Goal: Task Accomplishment & Management: Use online tool/utility

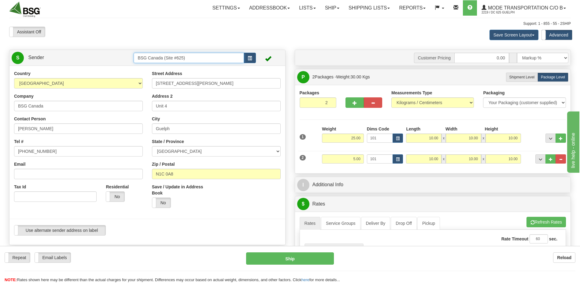
drag, startPoint x: 197, startPoint y: 59, endPoint x: 76, endPoint y: 42, distance: 122.4
click at [84, 46] on div "Toggle navigation Settings Shipping Preferences Fields Preferences New" at bounding box center [290, 255] width 580 height 511
click at [182, 70] on div "BSG AIRDRIE - 624" at bounding box center [188, 67] width 104 height 7
type input "BSG AIRDRIE - 624"
click at [561, 161] on span "..." at bounding box center [561, 159] width 4 height 3
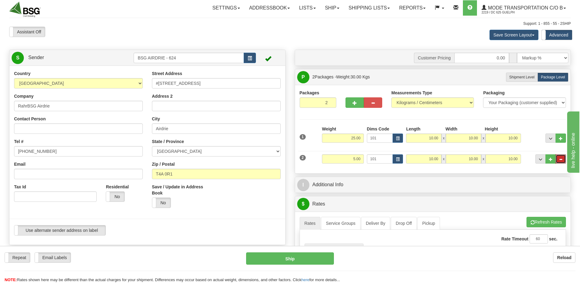
type input "1"
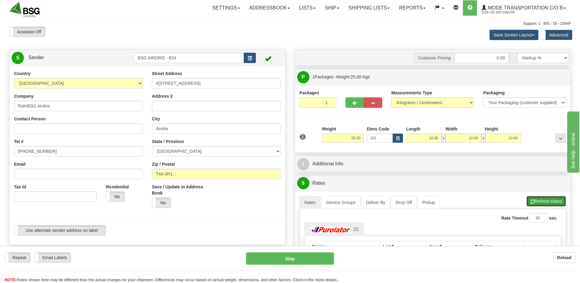
click at [543, 198] on button "Refresh Rates" at bounding box center [546, 201] width 39 height 10
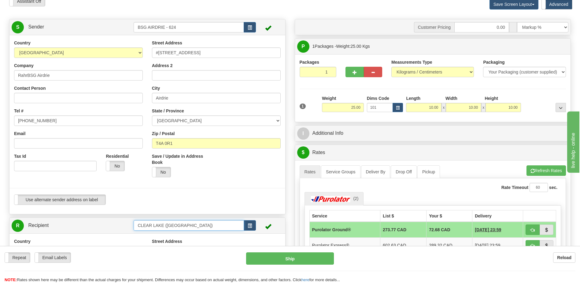
drag, startPoint x: 204, startPoint y: 223, endPoint x: 95, endPoint y: 214, distance: 109.9
click at [95, 214] on div "S Sender BSG AIRDRIE - 624" at bounding box center [148, 234] width 286 height 430
click at [140, 235] on div "TROUBLED MONK" at bounding box center [188, 234] width 104 height 7
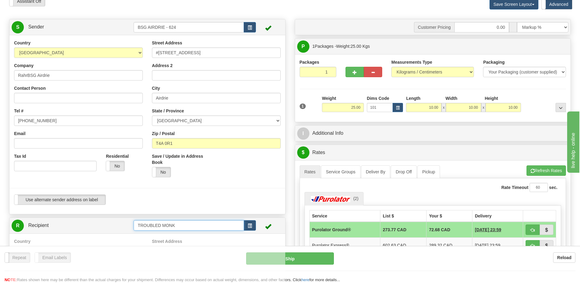
type input "TROUBLED MONK"
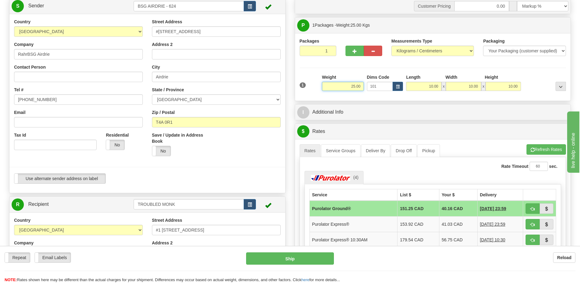
scroll to position [92, 0]
